Goal: Task Accomplishment & Management: Complete application form

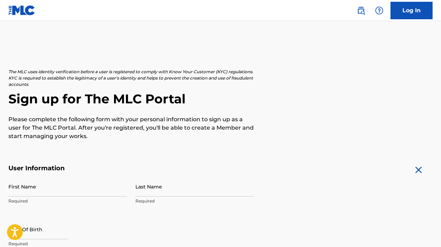
click at [419, 169] on img at bounding box center [418, 170] width 11 height 11
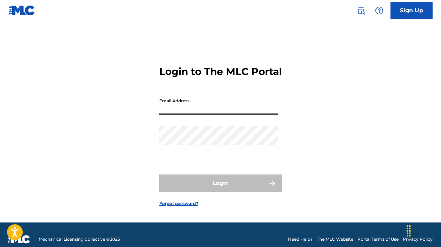
click at [190, 113] on input "Email Address" at bounding box center [218, 105] width 119 height 20
paste input "[EMAIL_ADDRESS][DOMAIN_NAME]"
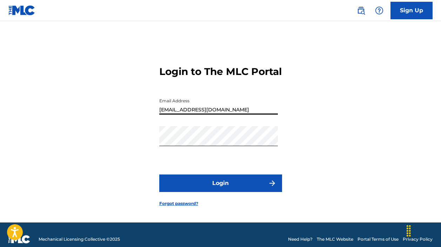
type input "[EMAIL_ADDRESS][DOMAIN_NAME]"
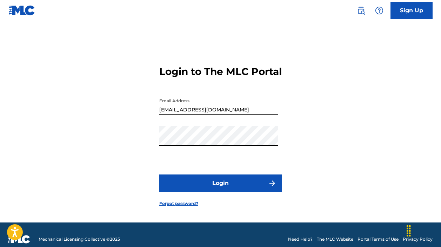
click at [142, 147] on div "Login to The MLC Portal Email Address [EMAIL_ADDRESS][DOMAIN_NAME] Password Log…" at bounding box center [220, 131] width 441 height 184
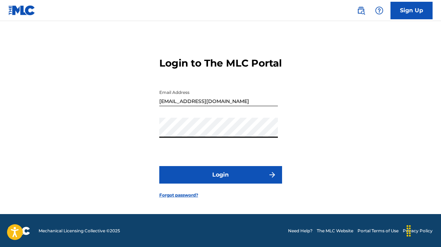
scroll to position [12, 0]
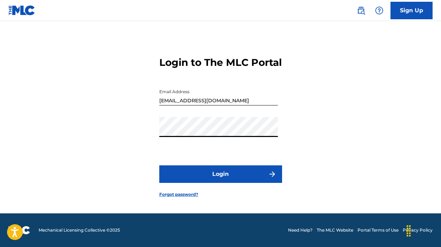
click at [420, 12] on link "Sign Up" at bounding box center [412, 11] width 42 height 18
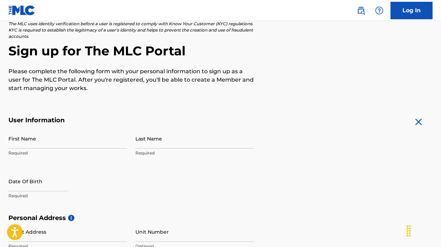
scroll to position [70, 0]
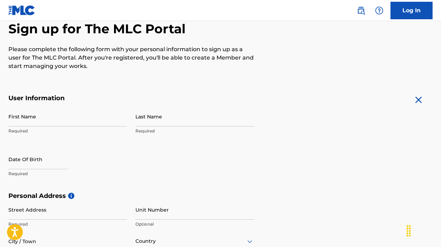
click at [35, 115] on input "First Name" at bounding box center [67, 117] width 119 height 20
type input "WAREWAR"
click at [171, 120] on input "Last Name" at bounding box center [195, 117] width 119 height 20
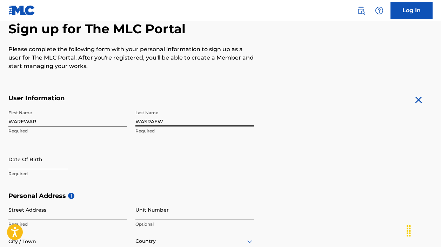
type input "WASRAEW"
click at [29, 133] on p "Required" at bounding box center [67, 131] width 119 height 6
select select "7"
select select "2025"
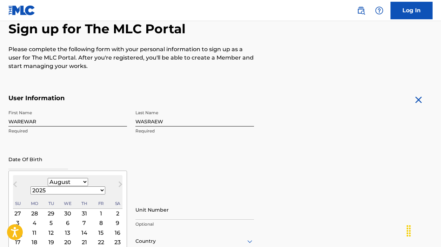
click at [31, 161] on input "text" at bounding box center [38, 160] width 60 height 20
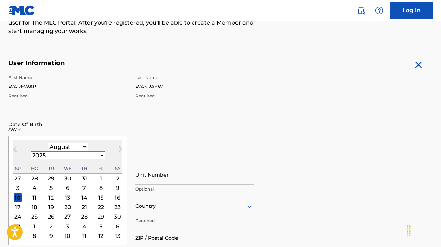
type input "AWR"
click at [85, 152] on select "1900 1901 1902 1903 1904 1905 1906 1907 1908 1909 1910 1911 1912 1913 1914 1915…" at bounding box center [68, 156] width 75 height 8
select select "2011"
click at [68, 152] on select "1900 1901 1902 1903 1904 1905 1906 1907 1908 1909 1910 1911 1912 1913 1914 1915…" at bounding box center [68, 156] width 75 height 8
click at [48, 193] on div "14 15 16 17 18 19 20" at bounding box center [68, 197] width 110 height 9
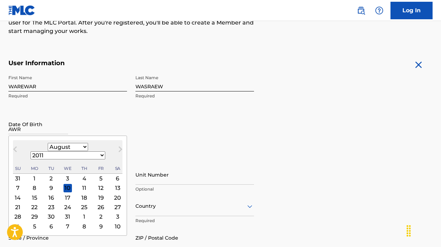
drag, startPoint x: 19, startPoint y: 130, endPoint x: 3, endPoint y: 130, distance: 15.8
click at [3, 130] on div "The MLC uses identity verification before a user is registered to comply with K…" at bounding box center [220, 166] width 441 height 407
type input "A"
click at [28, 129] on input "text" at bounding box center [38, 124] width 60 height 20
click at [53, 147] on select "January February March April May June July August September October November De…" at bounding box center [68, 147] width 40 height 8
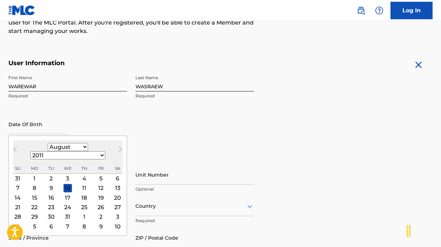
select select "1"
click at [48, 143] on select "January February March April May June July August September October November De…" at bounding box center [68, 147] width 40 height 8
click at [80, 184] on div "10" at bounding box center [84, 188] width 8 height 8
type input "[DATE]"
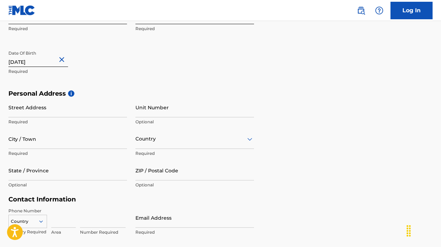
scroll to position [176, 0]
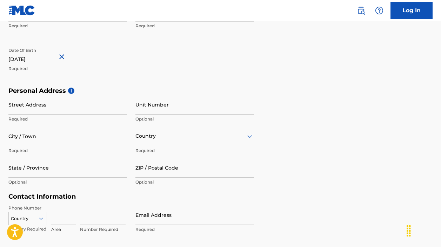
click at [47, 106] on input "Street Address" at bounding box center [67, 105] width 119 height 20
type input "SRDTGFDG"
click at [156, 108] on input "Unit Number" at bounding box center [195, 105] width 119 height 20
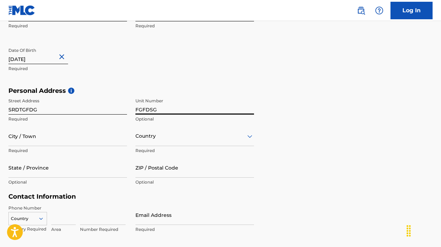
type input "FGFDSG"
click at [155, 144] on div "Country" at bounding box center [195, 136] width 119 height 20
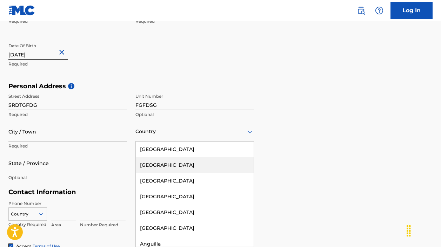
click at [157, 162] on div "[GEOGRAPHIC_DATA]" at bounding box center [195, 166] width 118 height 16
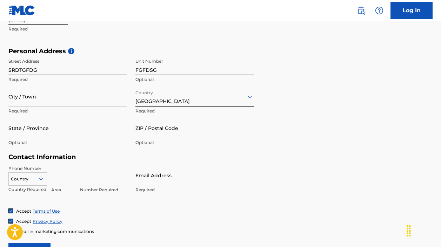
scroll to position [250, 0]
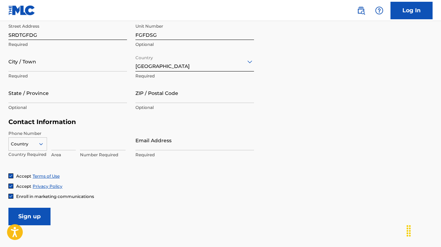
click at [163, 145] on input "Email Address" at bounding box center [195, 141] width 119 height 20
click at [170, 141] on input "Email Address" at bounding box center [195, 141] width 119 height 20
paste input "[EMAIL_ADDRESS][DOMAIN_NAME]"
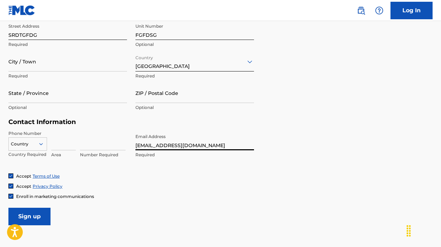
type input "[EMAIL_ADDRESS][DOMAIN_NAME]"
click at [60, 143] on input at bounding box center [63, 141] width 25 height 20
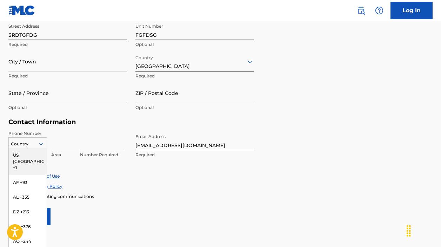
scroll to position [256, 0]
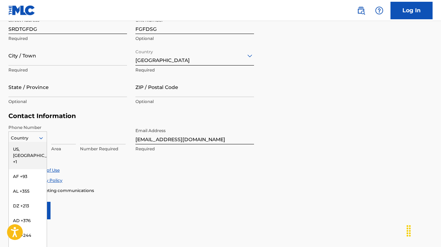
click at [45, 142] on div "216 results available. Use Up and Down to choose options, press Enter to select…" at bounding box center [27, 137] width 39 height 11
click at [21, 170] on div "AF +93" at bounding box center [28, 177] width 38 height 15
click at [40, 137] on icon at bounding box center [41, 138] width 6 height 6
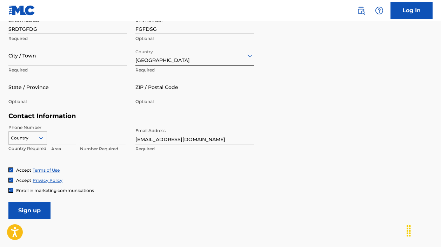
click at [56, 138] on input at bounding box center [63, 135] width 25 height 20
type input "1358452687"
click at [107, 135] on input at bounding box center [103, 135] width 46 height 20
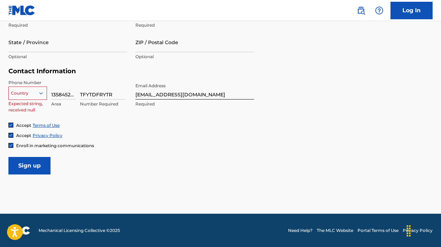
scroll to position [302, 0]
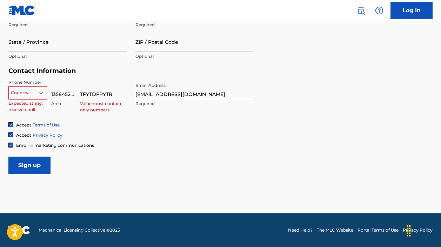
click at [33, 167] on input "Sign up" at bounding box center [29, 166] width 42 height 18
click at [42, 94] on icon at bounding box center [41, 93] width 4 height 2
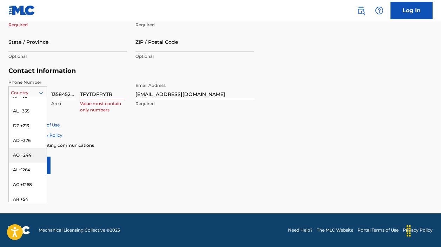
scroll to position [0, 0]
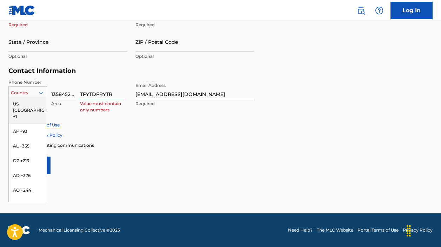
click at [23, 105] on div "US, [GEOGRAPHIC_DATA] +1" at bounding box center [28, 110] width 38 height 27
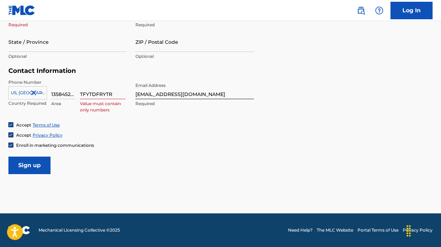
drag, startPoint x: 125, startPoint y: 91, endPoint x: 79, endPoint y: 94, distance: 45.4
click at [79, 94] on div "[GEOGRAPHIC_DATA], [GEOGRAPHIC_DATA] +1 Country Required 1358452687 Area TFYTDF…" at bounding box center [67, 95] width 119 height 32
click at [81, 94] on input "358456874554" at bounding box center [103, 89] width 46 height 20
drag, startPoint x: 118, startPoint y: 92, endPoint x: 80, endPoint y: 95, distance: 38.0
click at [80, 95] on input "358456874554" at bounding box center [103, 89] width 46 height 20
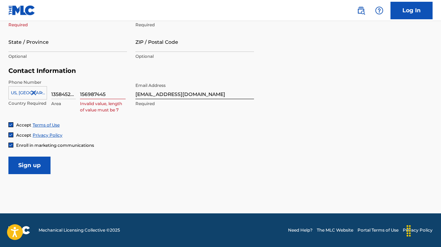
type input "156987445"
click at [29, 167] on input "Sign up" at bounding box center [29, 166] width 42 height 18
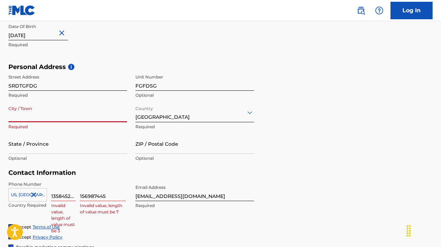
scroll to position [196, 0]
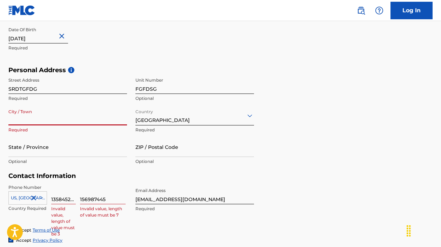
click at [29, 119] on input "City / Town" at bounding box center [67, 116] width 119 height 20
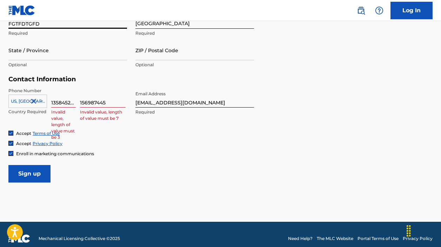
scroll to position [302, 0]
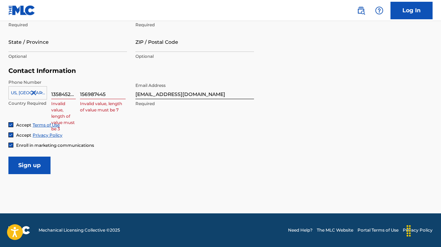
type input "FGTFDTGFD"
click at [28, 165] on input "Sign up" at bounding box center [29, 166] width 42 height 18
drag, startPoint x: 76, startPoint y: 92, endPoint x: 60, endPoint y: 95, distance: 16.7
click at [54, 94] on div "[GEOGRAPHIC_DATA], [GEOGRAPHIC_DATA] +1 Country Required 1358452687 Invalid val…" at bounding box center [67, 95] width 119 height 32
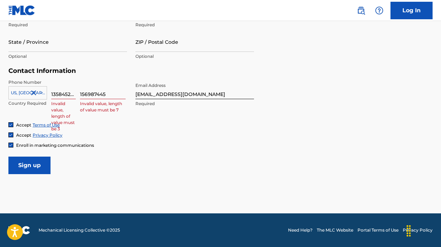
click at [61, 95] on input "1358452687" at bounding box center [63, 89] width 25 height 20
type input "452687"
